Goal: Task Accomplishment & Management: Use online tool/utility

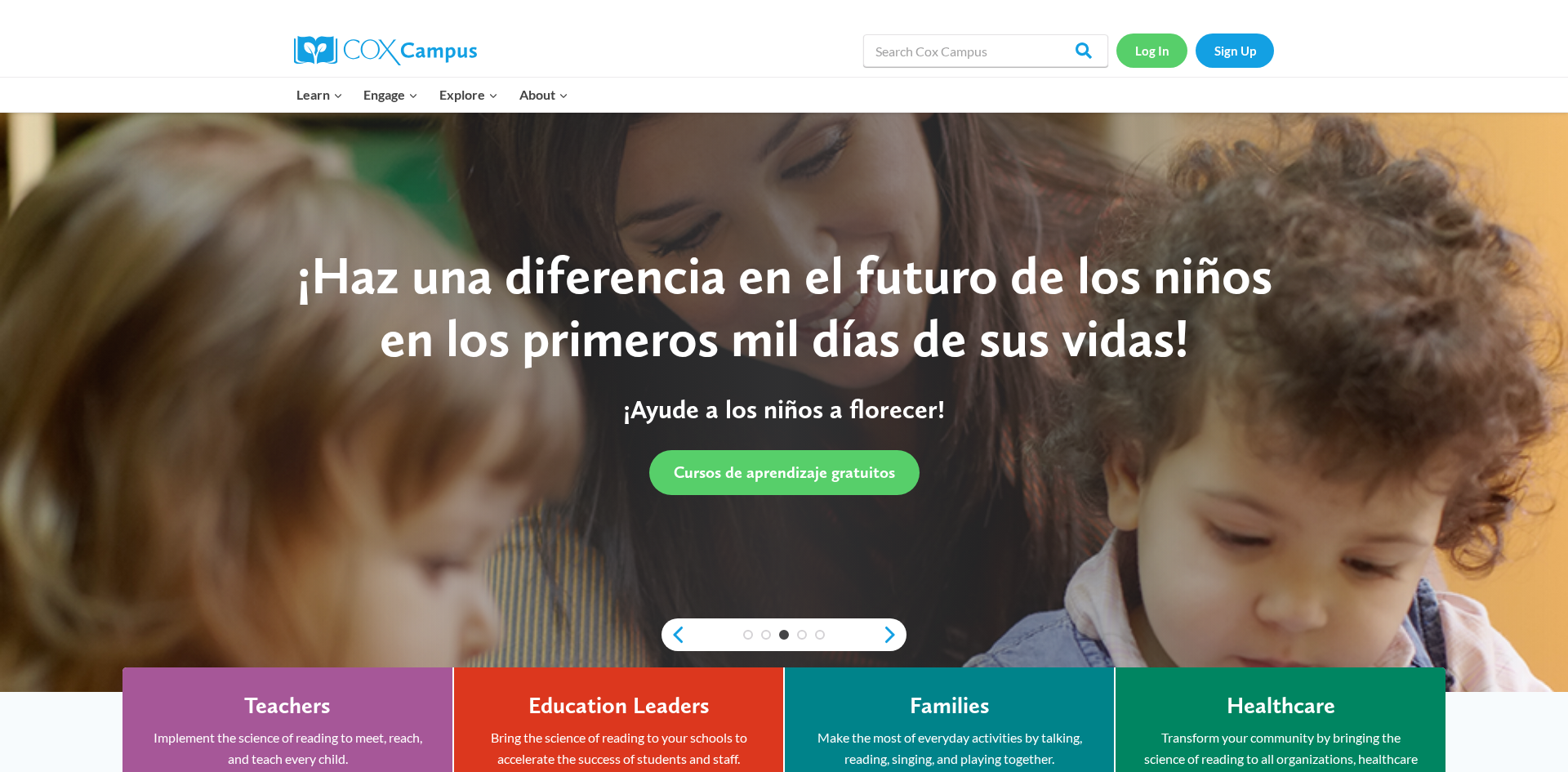
click at [1171, 56] on link "Log In" at bounding box center [1151, 50] width 71 height 34
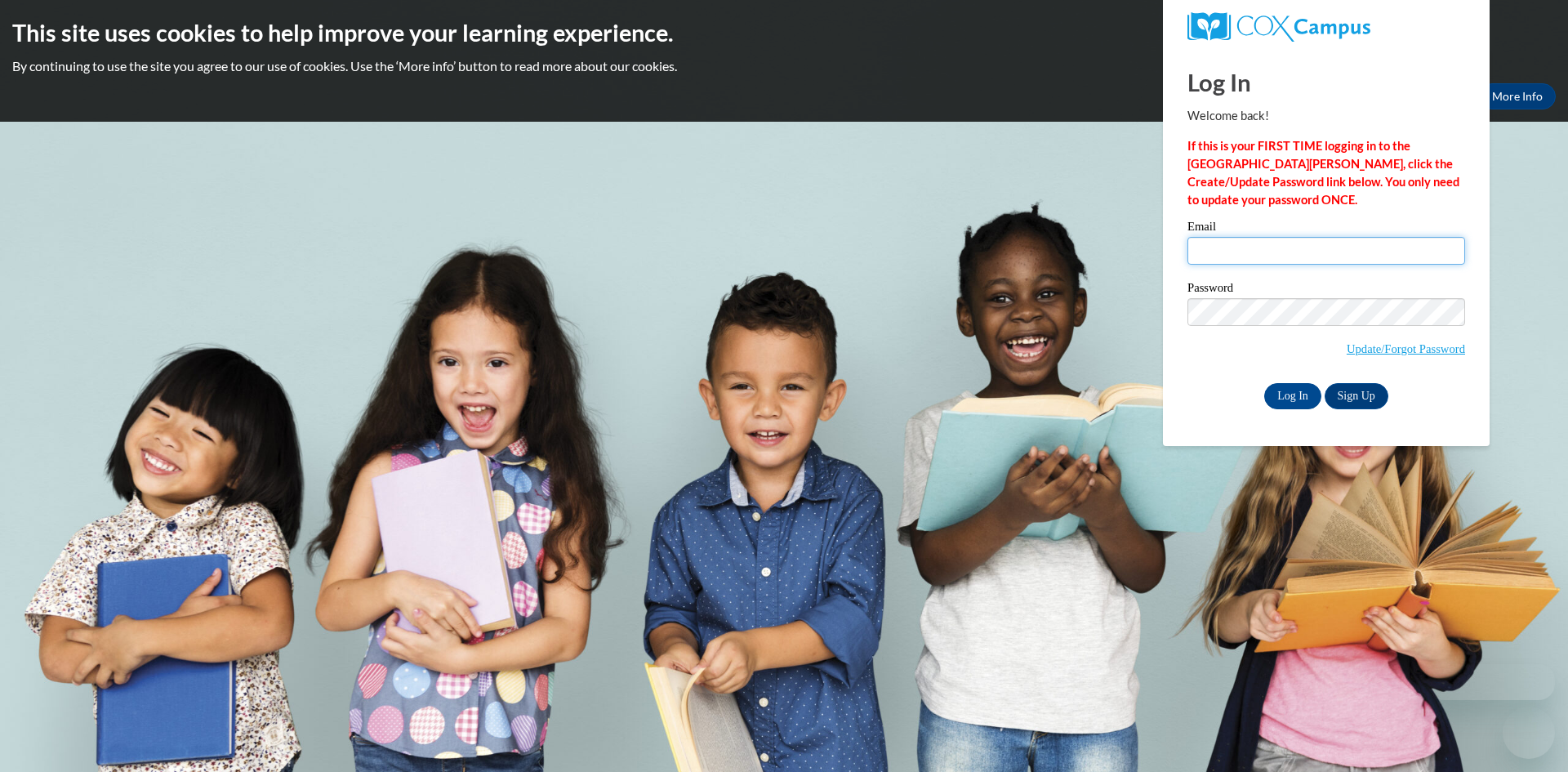
click at [1254, 237] on input "Email" at bounding box center [1326, 251] width 278 height 28
type input "[EMAIL_ADDRESS][DOMAIN_NAME]"
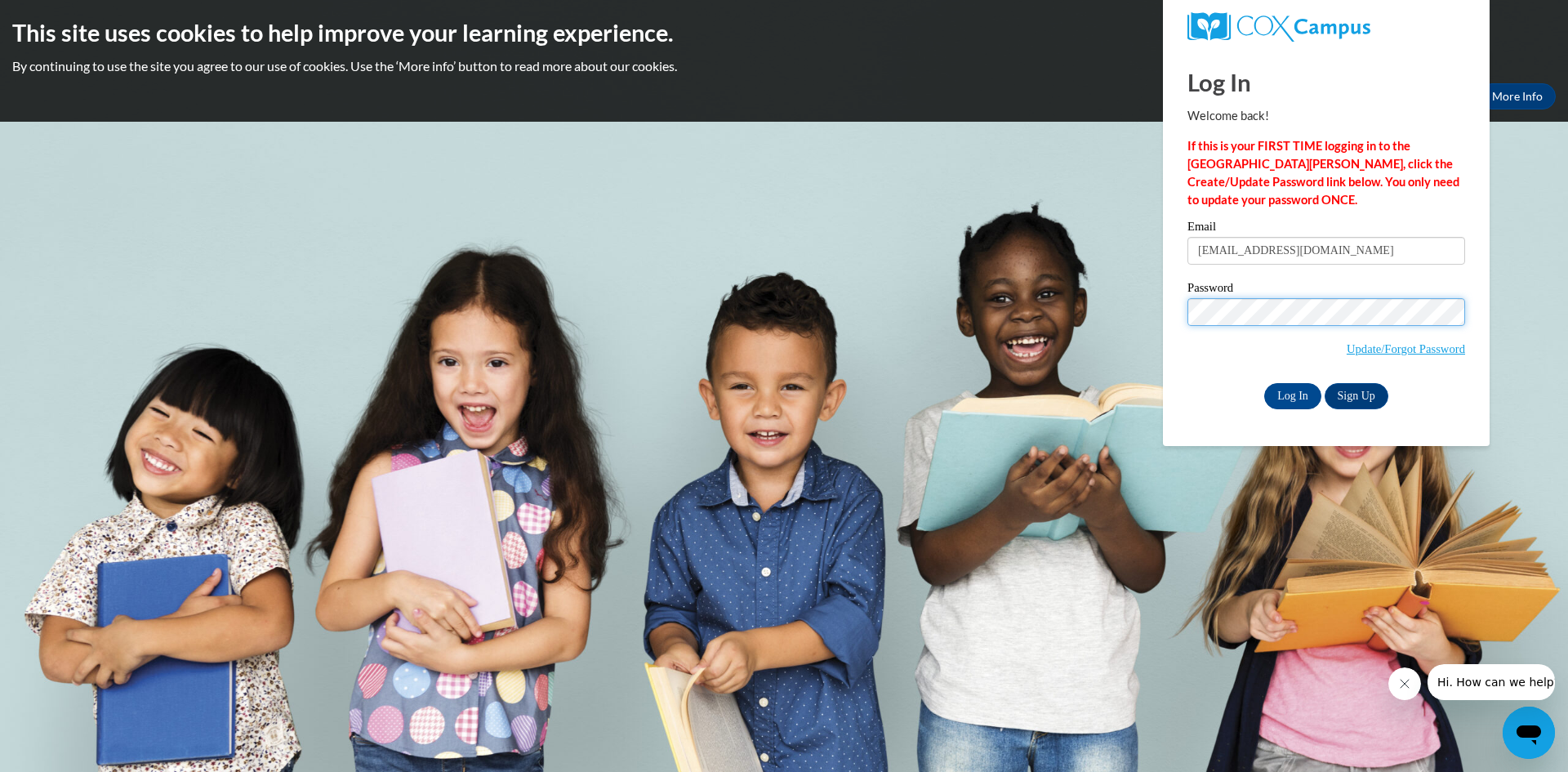
click at [1264, 383] on input "Log In" at bounding box center [1293, 396] width 57 height 26
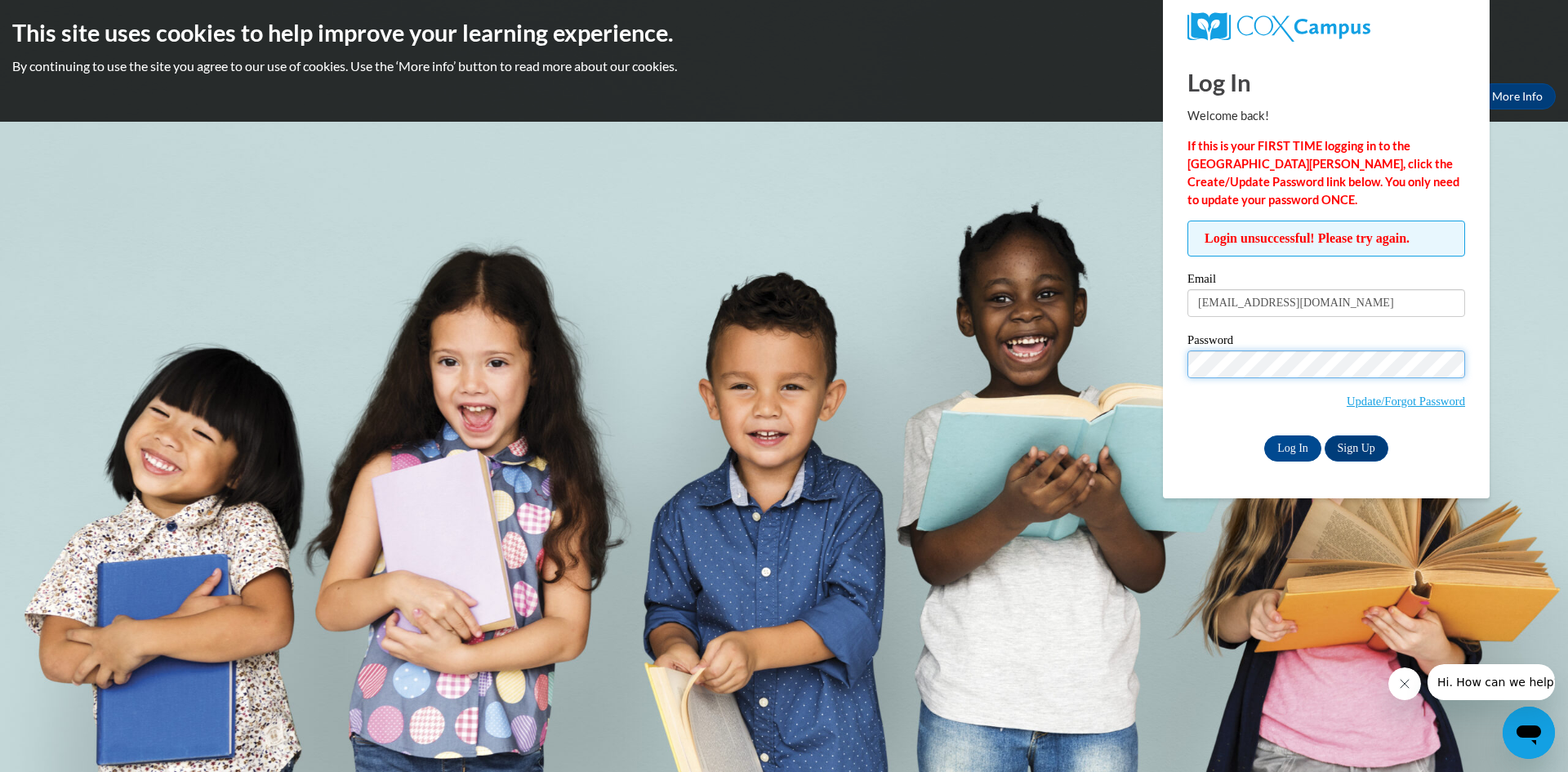
click at [1264, 436] on input "Log In" at bounding box center [1293, 449] width 57 height 26
drag, startPoint x: 1364, startPoint y: 309, endPoint x: 1271, endPoint y: 316, distance: 93.3
click at [1271, 316] on input "[EMAIL_ADDRESS][DOMAIN_NAME]" at bounding box center [1326, 303] width 278 height 28
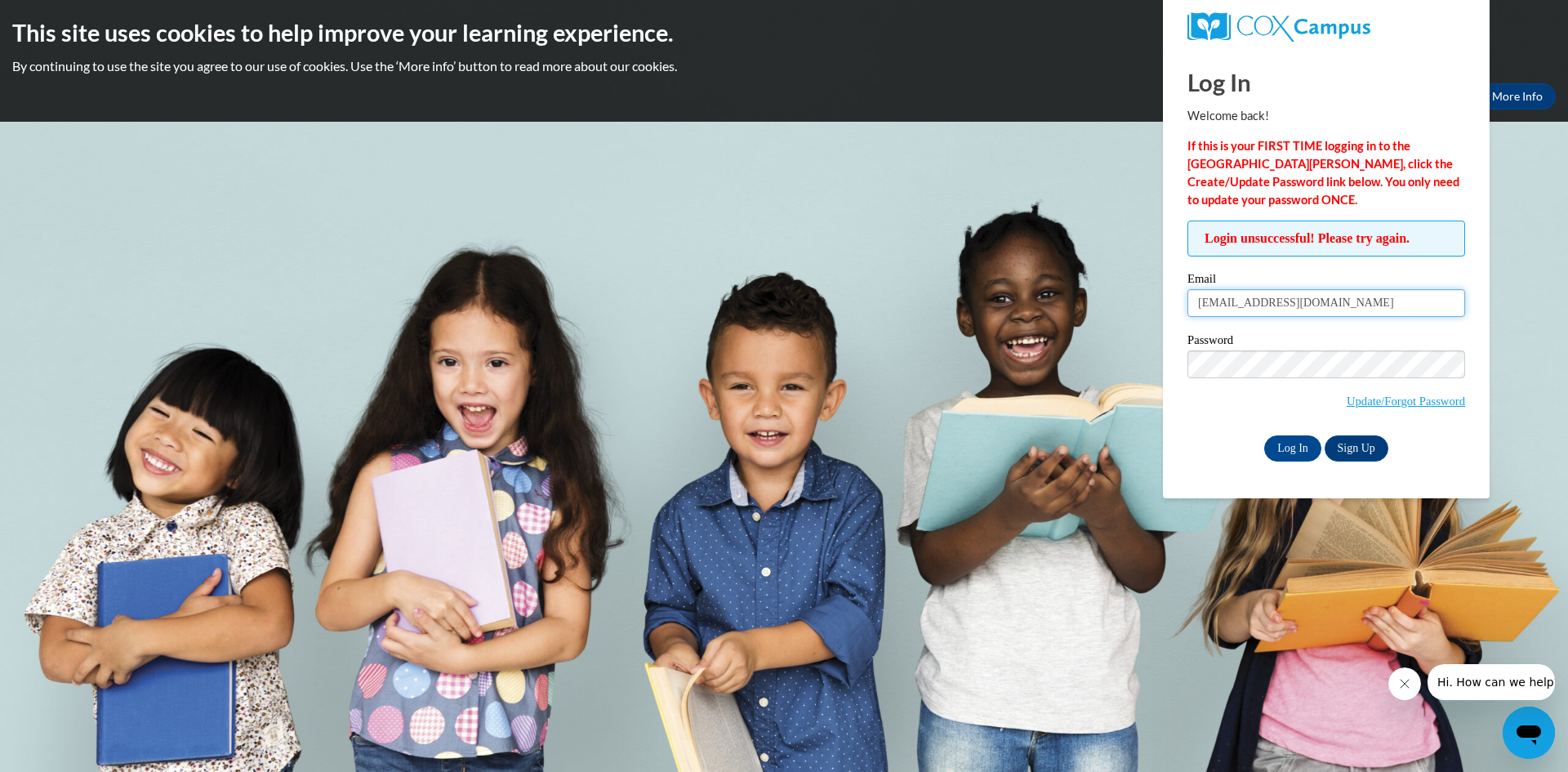
type input "[EMAIL_ADDRESS][DOMAIN_NAME]"
click at [1264, 436] on input "Log In" at bounding box center [1293, 449] width 57 height 26
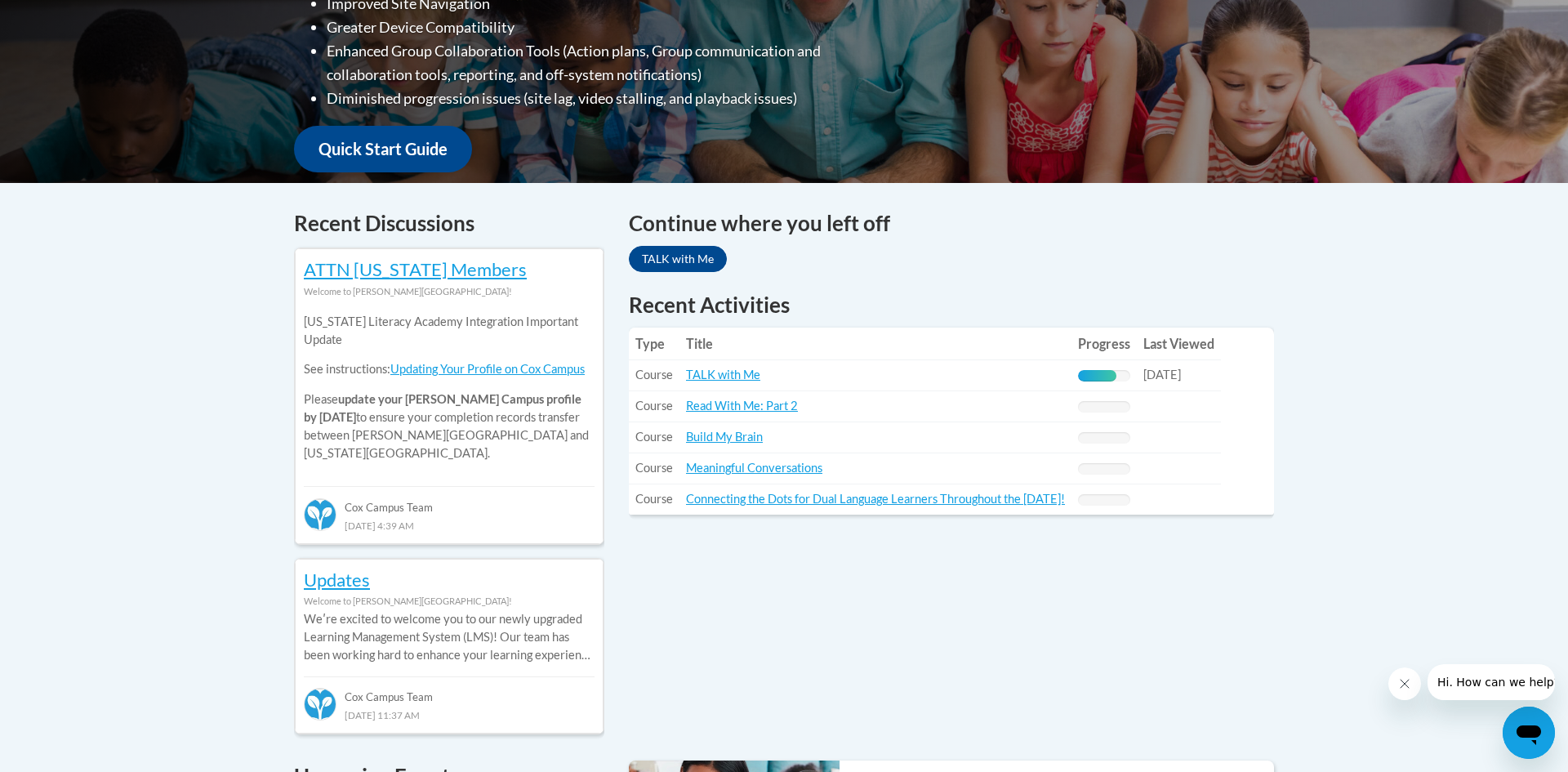
scroll to position [521, 0]
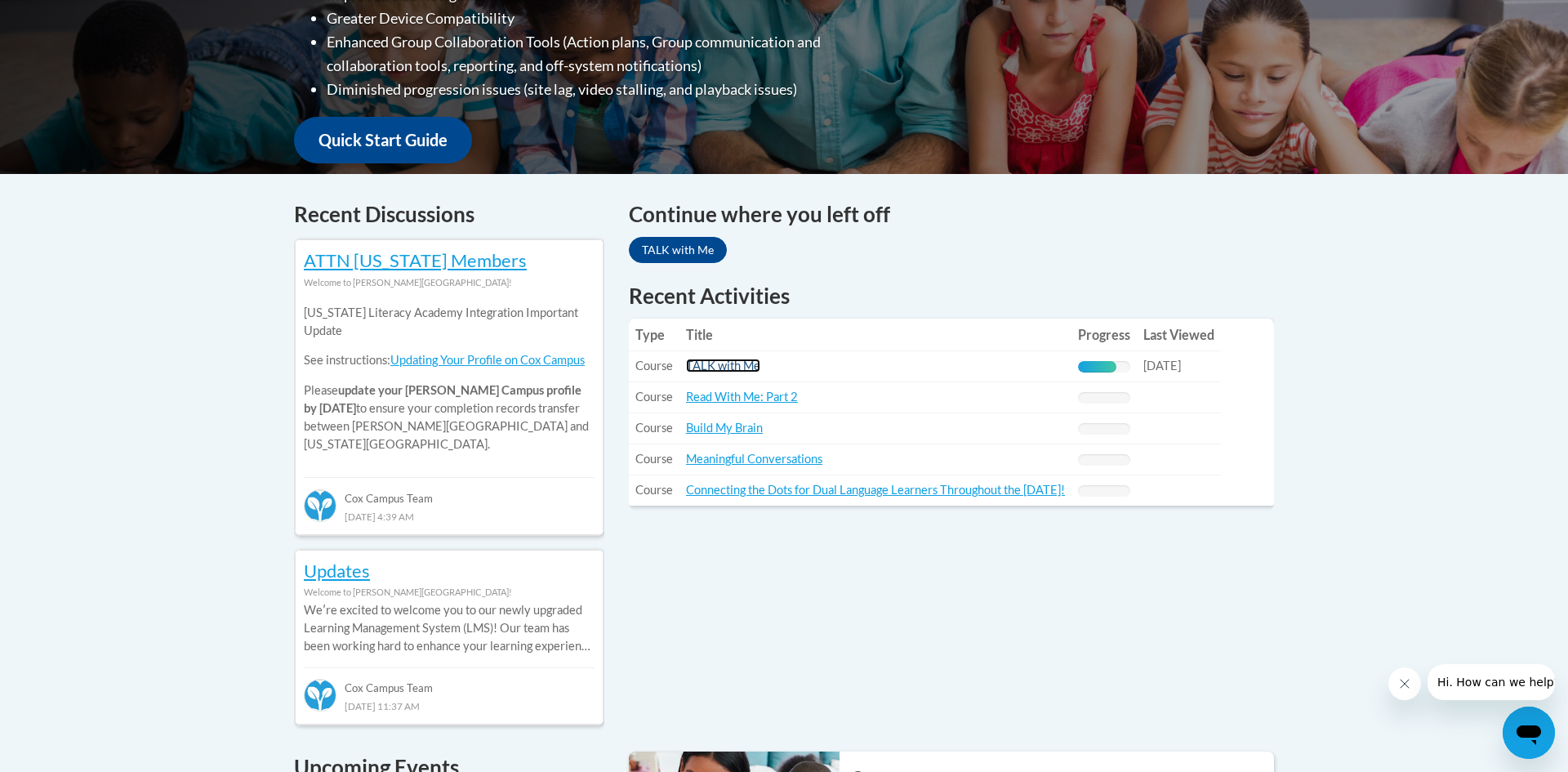
click at [712, 368] on link "TALK with Me" at bounding box center [723, 365] width 75 height 14
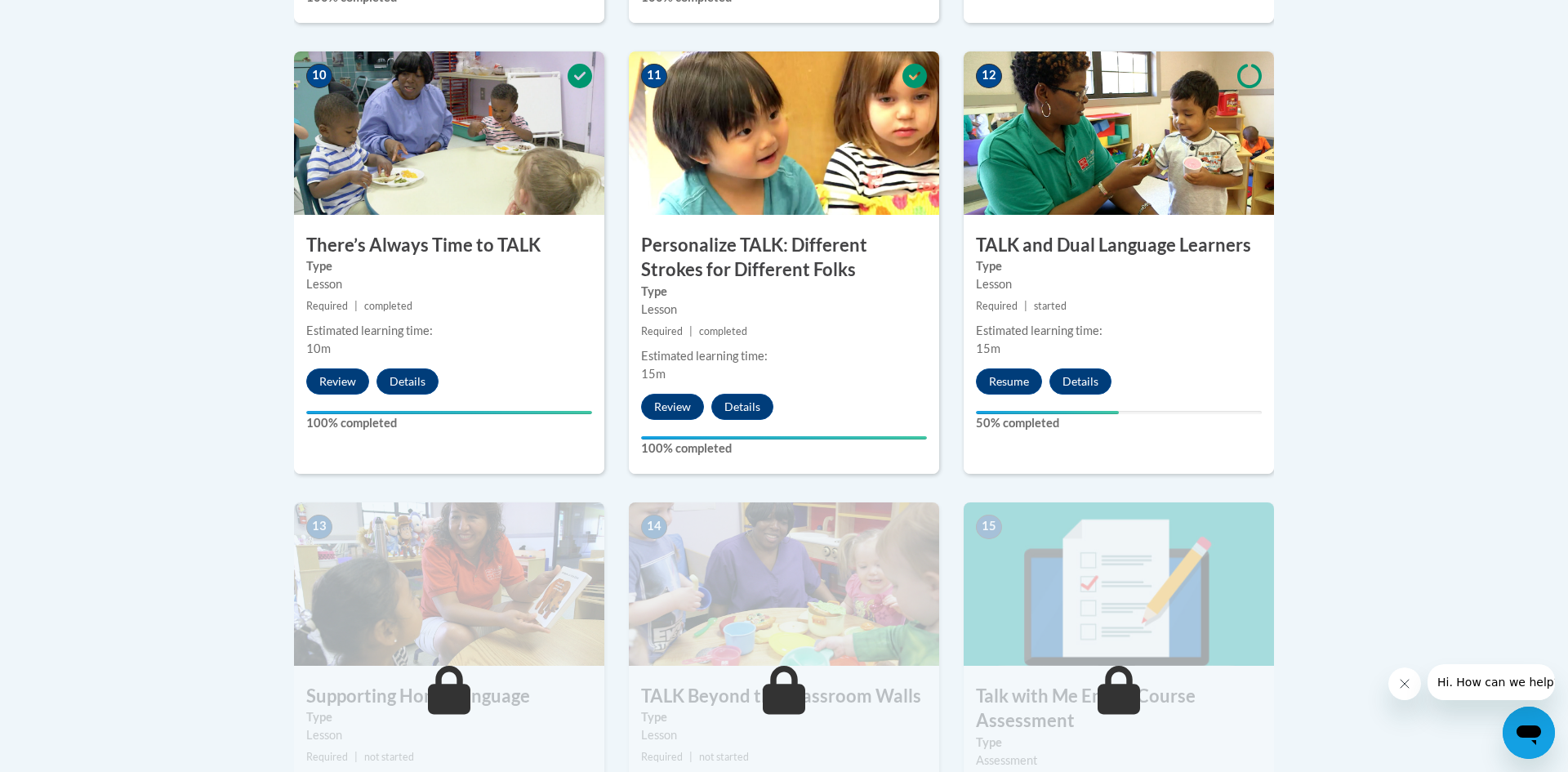
scroll to position [1844, 0]
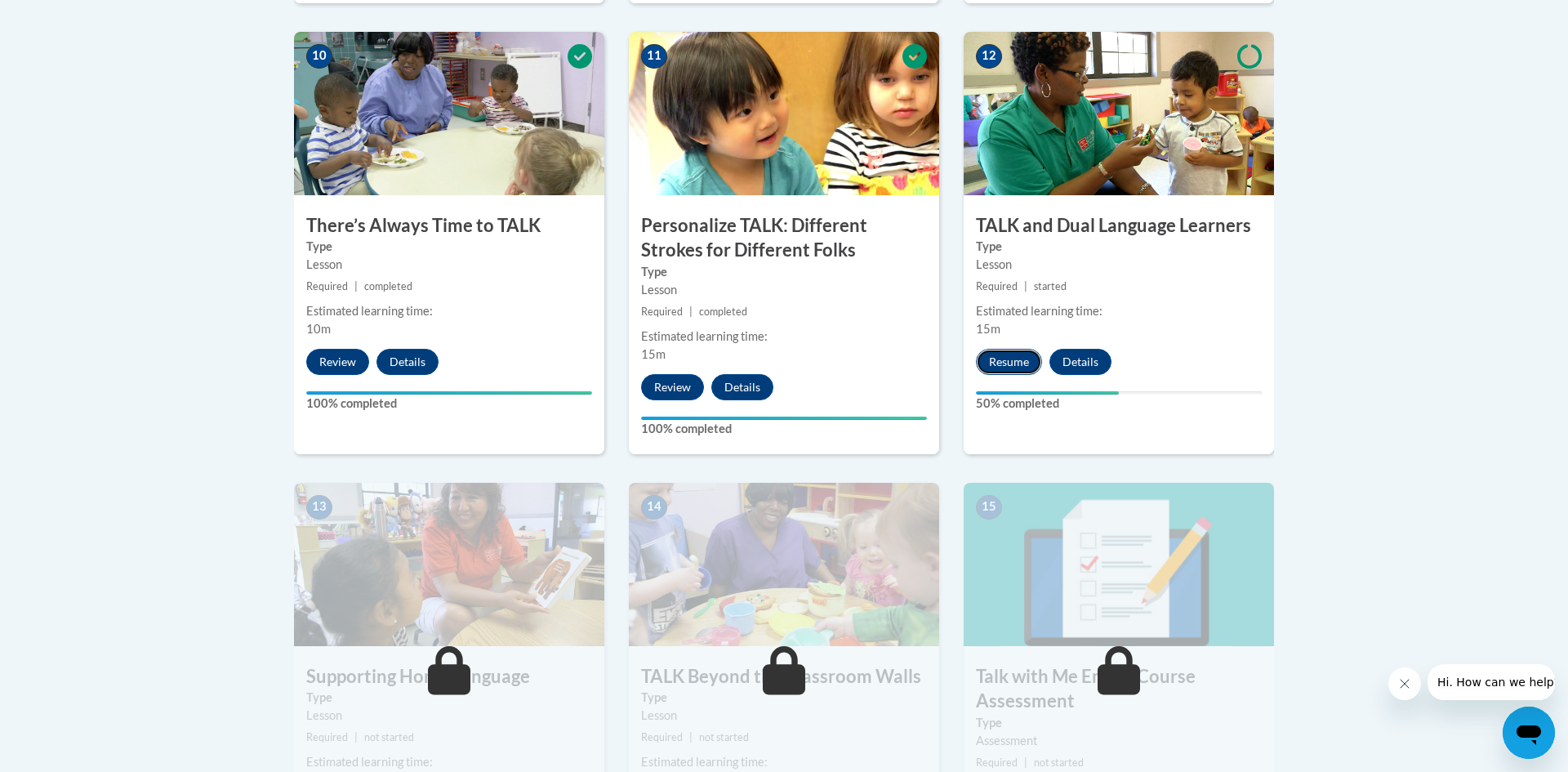
click at [1010, 370] on button "Resume" at bounding box center [1009, 362] width 66 height 26
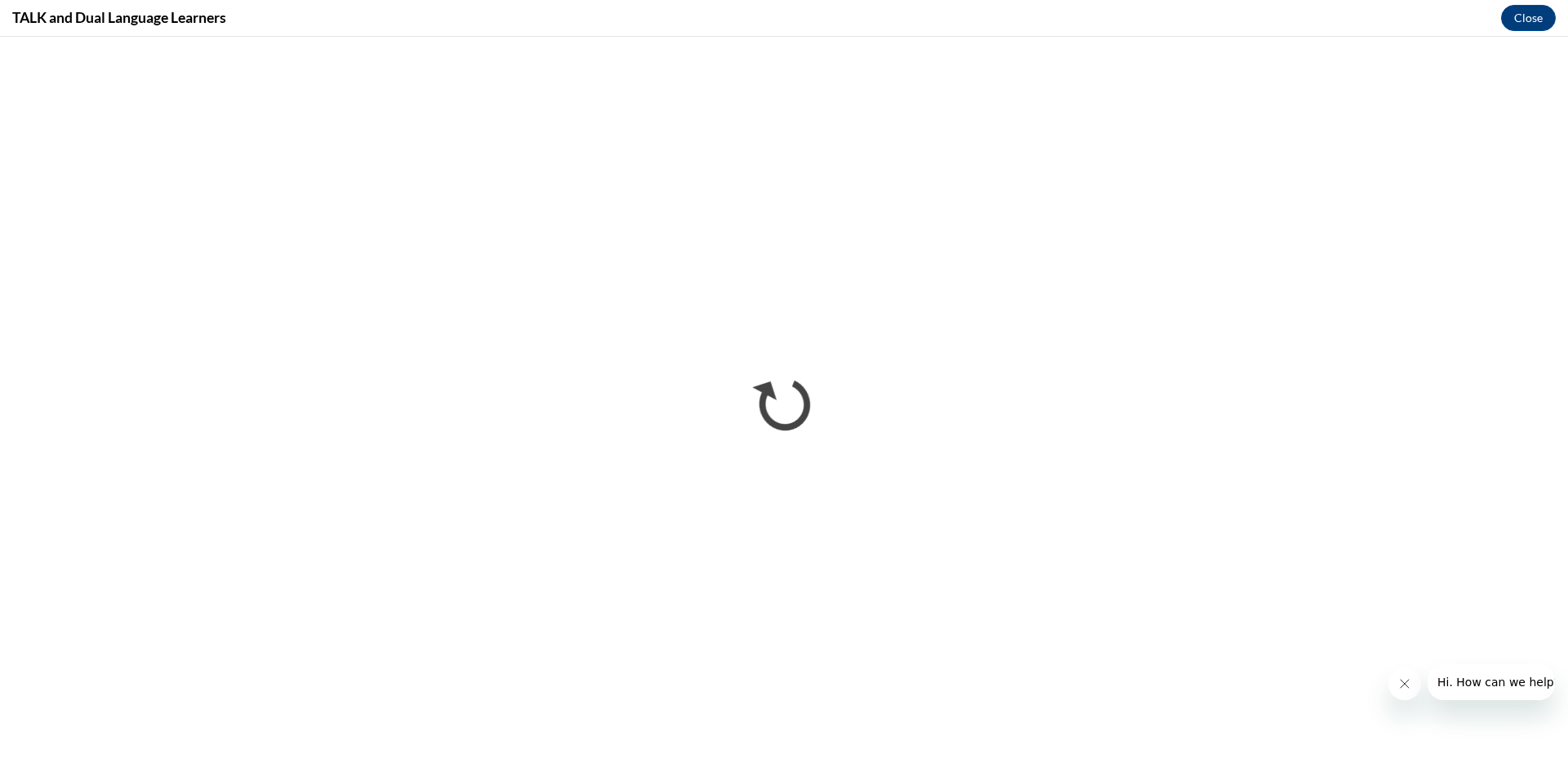
scroll to position [0, 0]
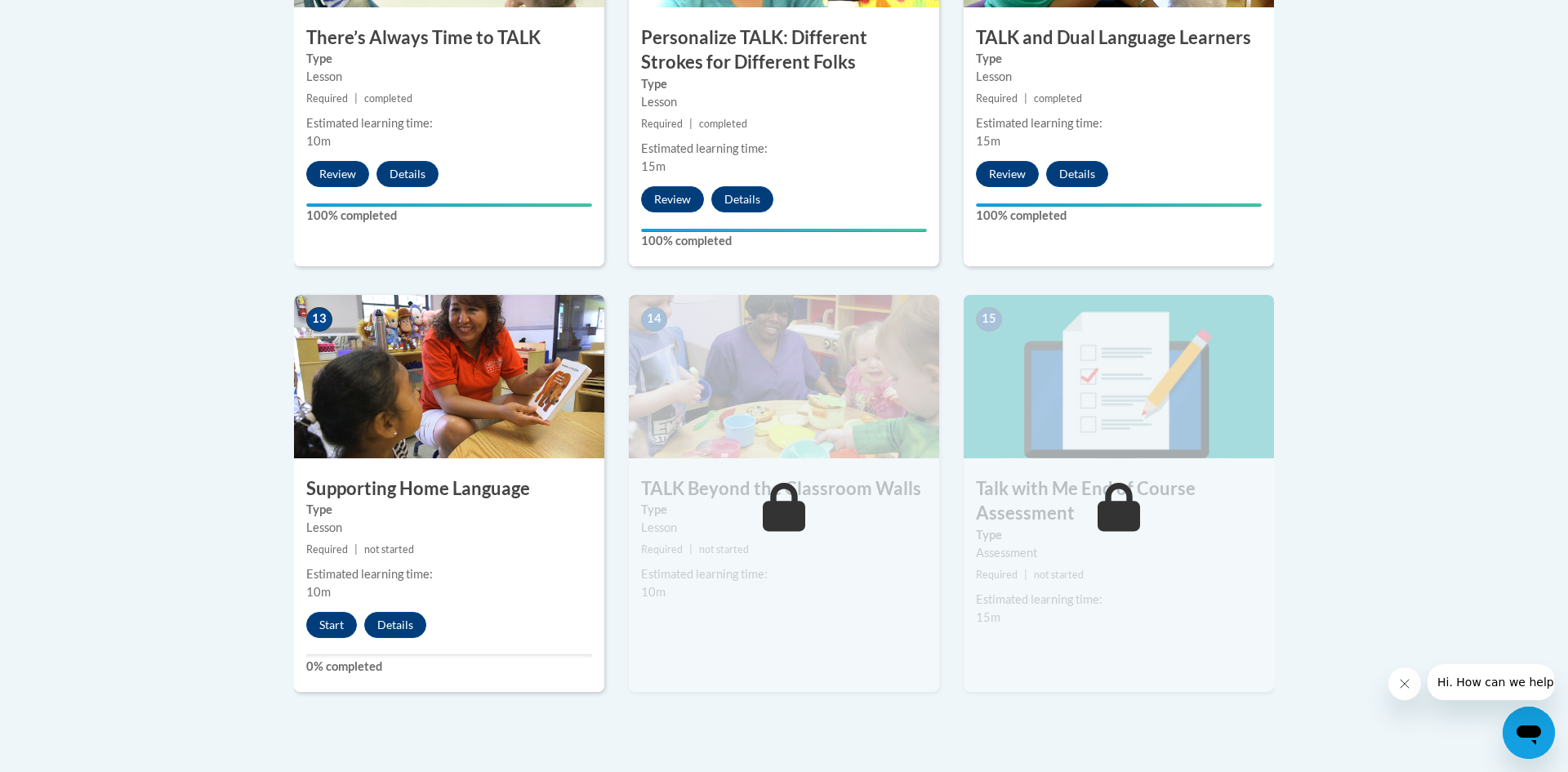
scroll to position [2034, 0]
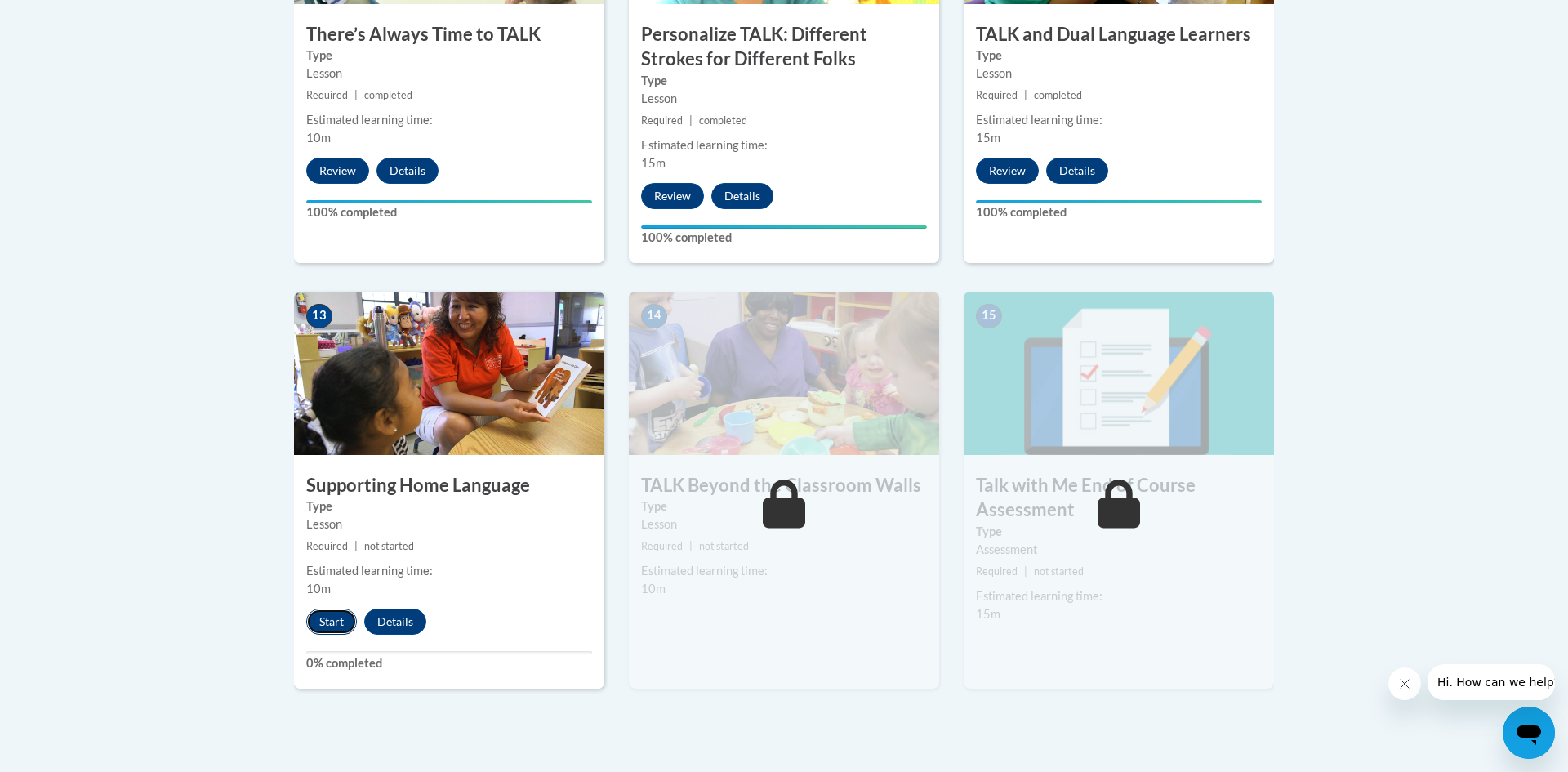
click at [349, 625] on button "Start" at bounding box center [332, 621] width 51 height 26
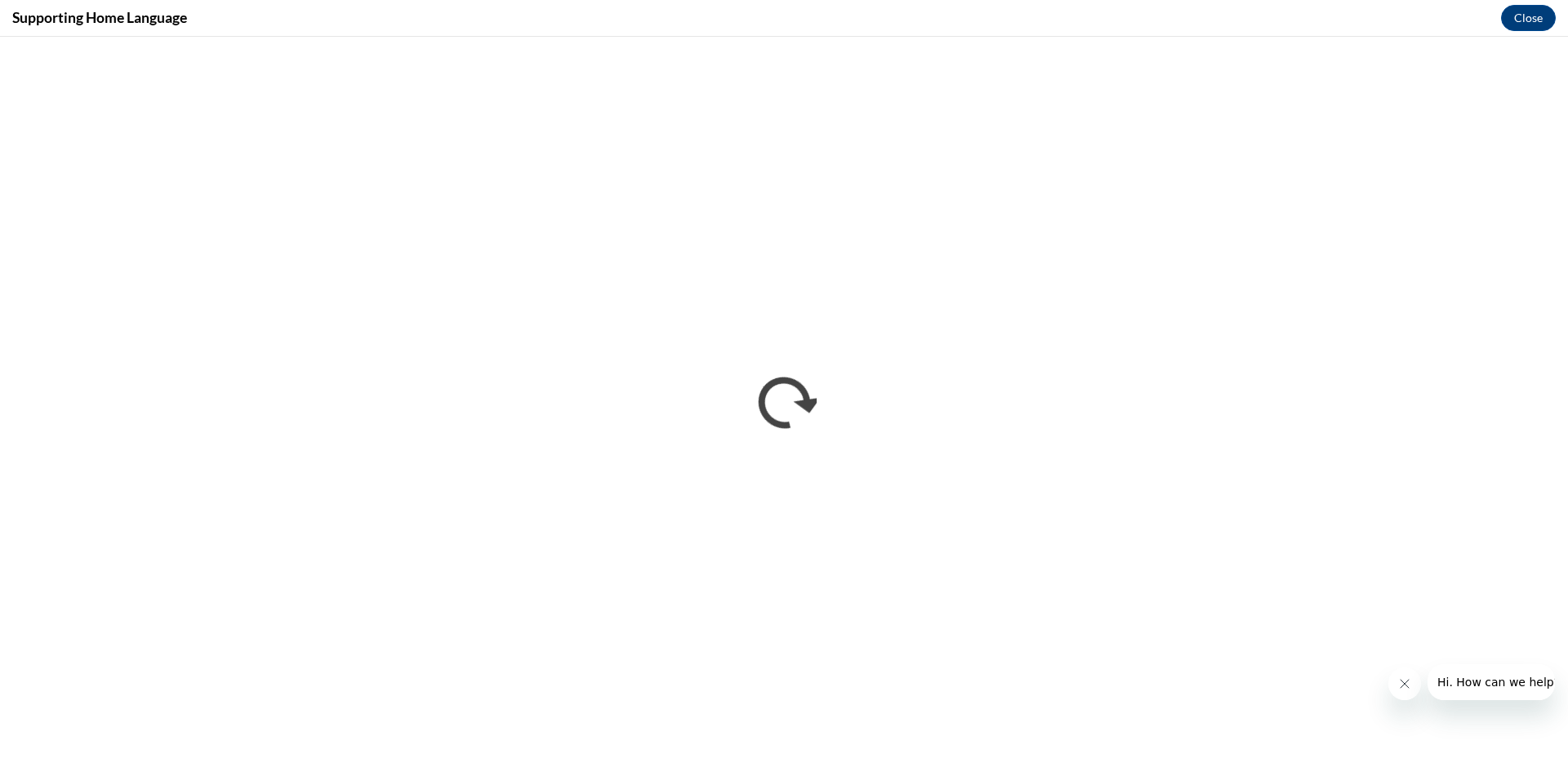
scroll to position [0, 0]
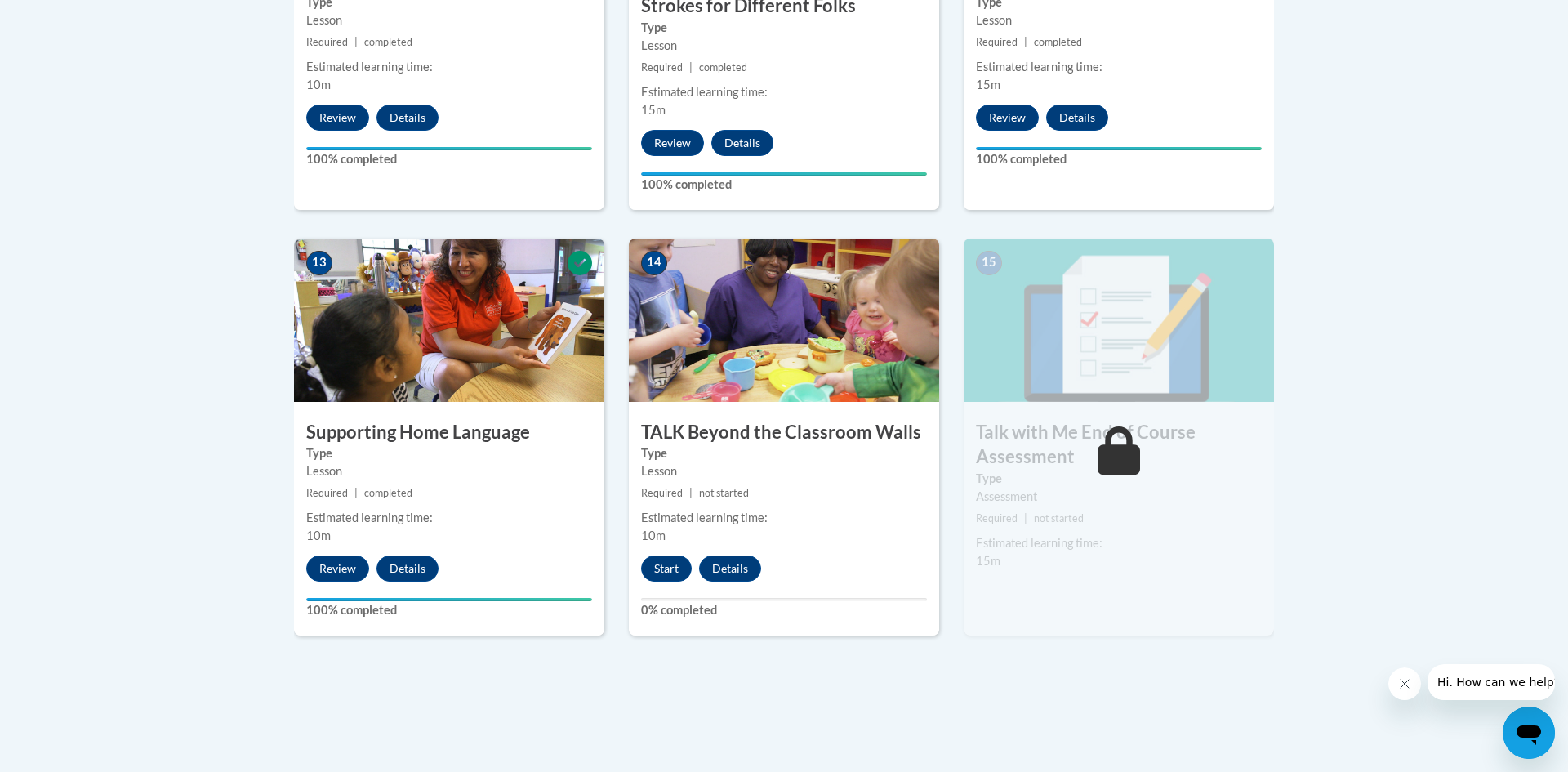
scroll to position [2131, 0]
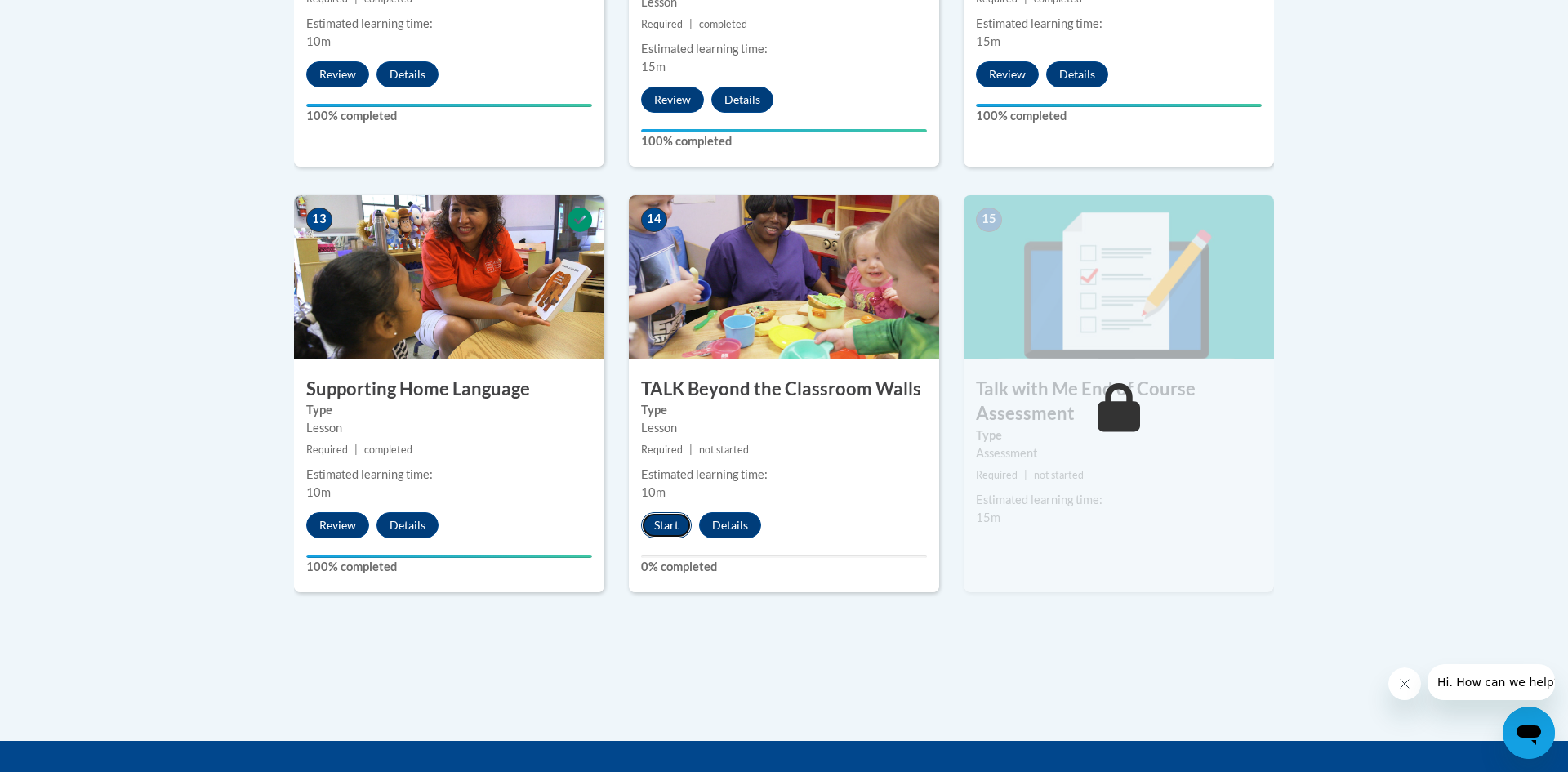
click at [679, 528] on button "Start" at bounding box center [667, 525] width 51 height 26
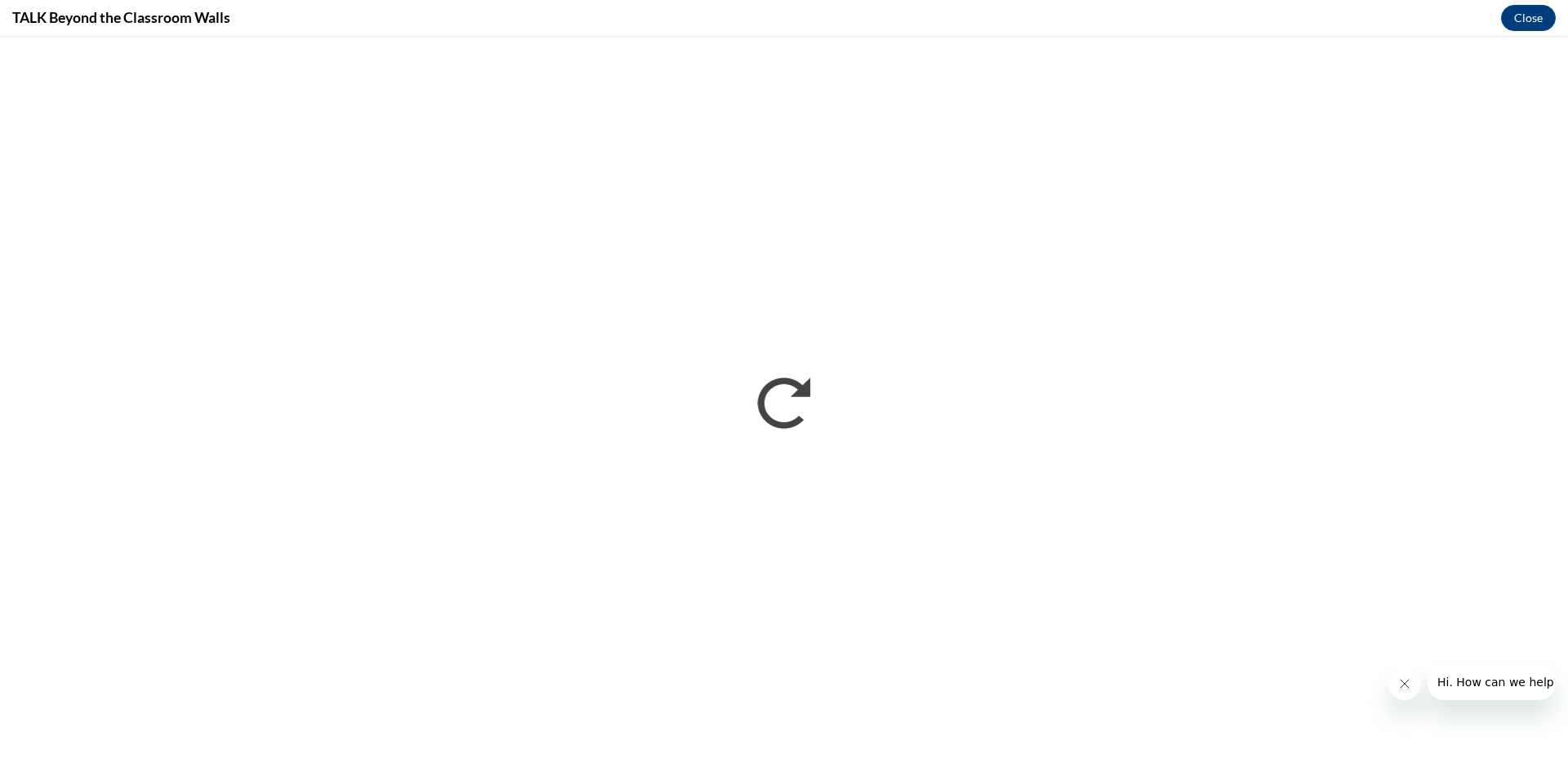
scroll to position [0, 0]
